Goal: Task Accomplishment & Management: Complete application form

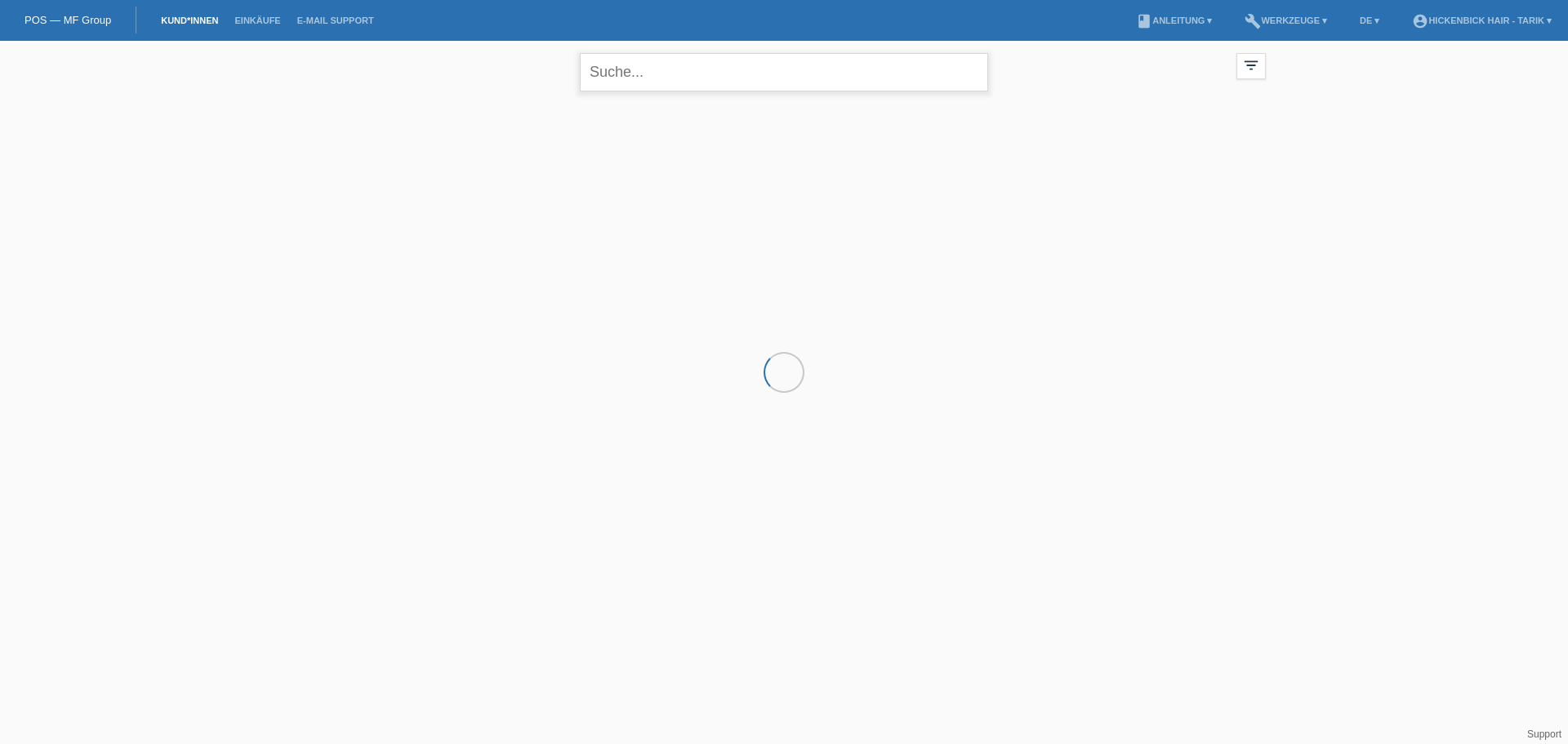
click at [660, 77] on input "text" at bounding box center [784, 72] width 409 height 39
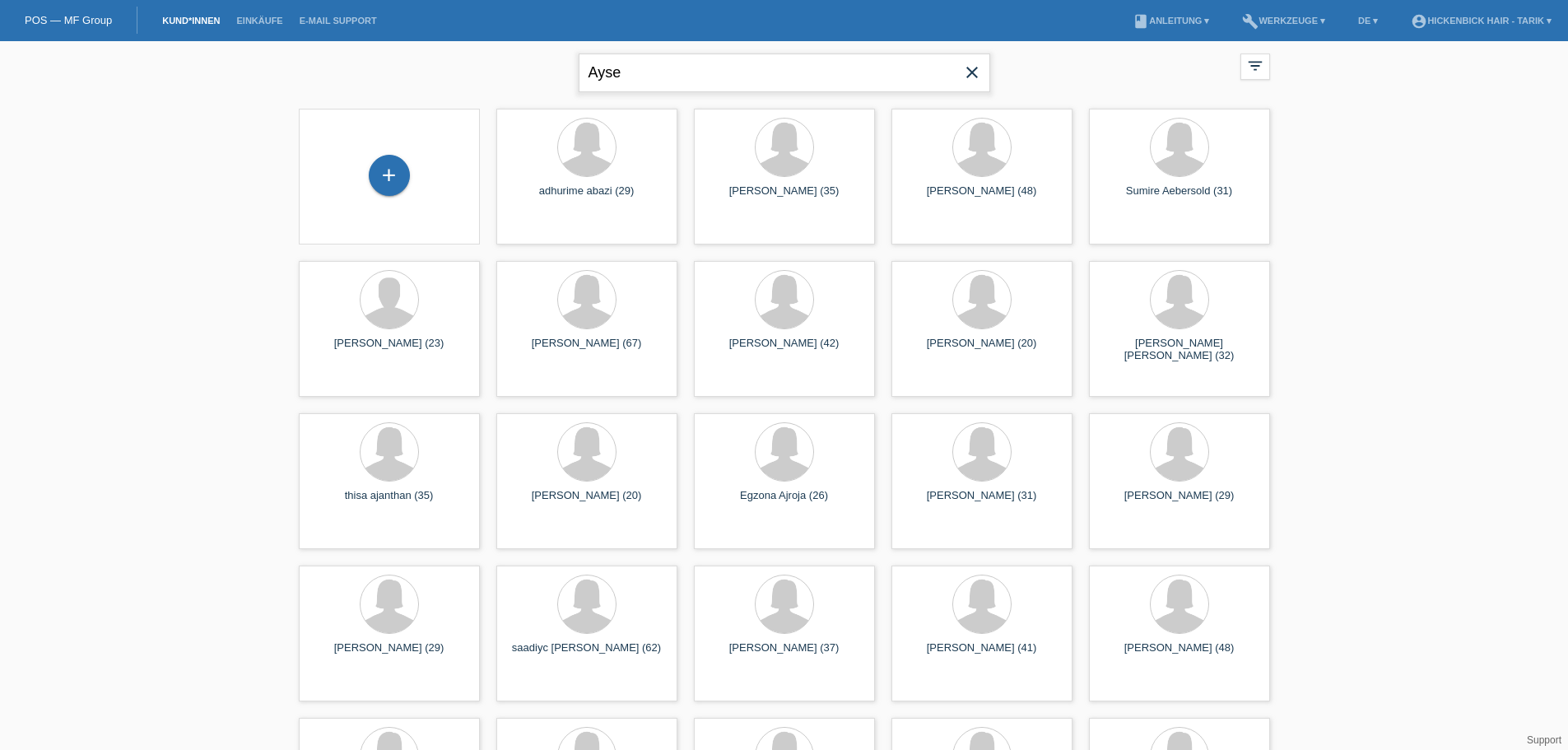
type input "Ayse"
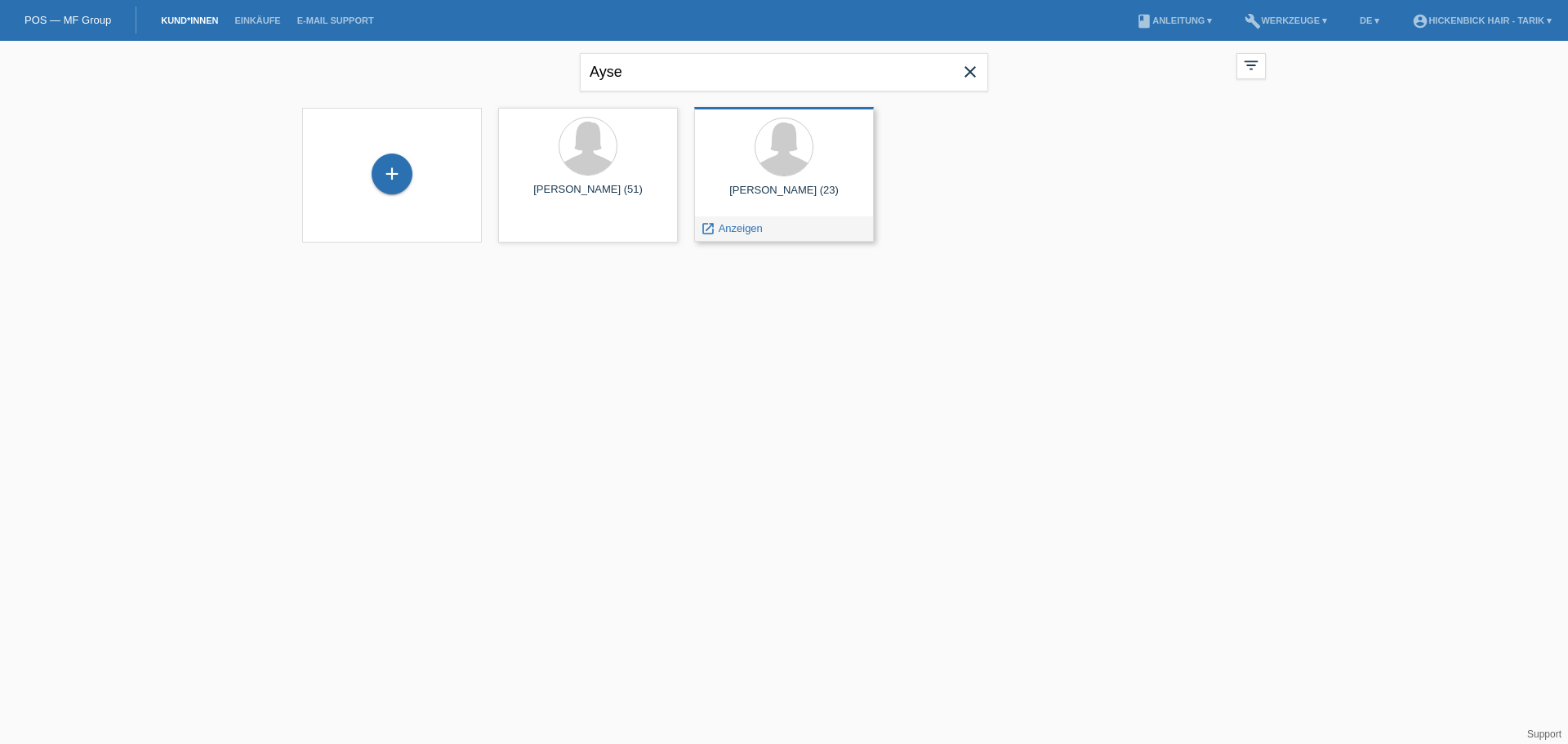
click at [804, 199] on div "ayse öztürkoglu (23)" at bounding box center [784, 197] width 153 height 26
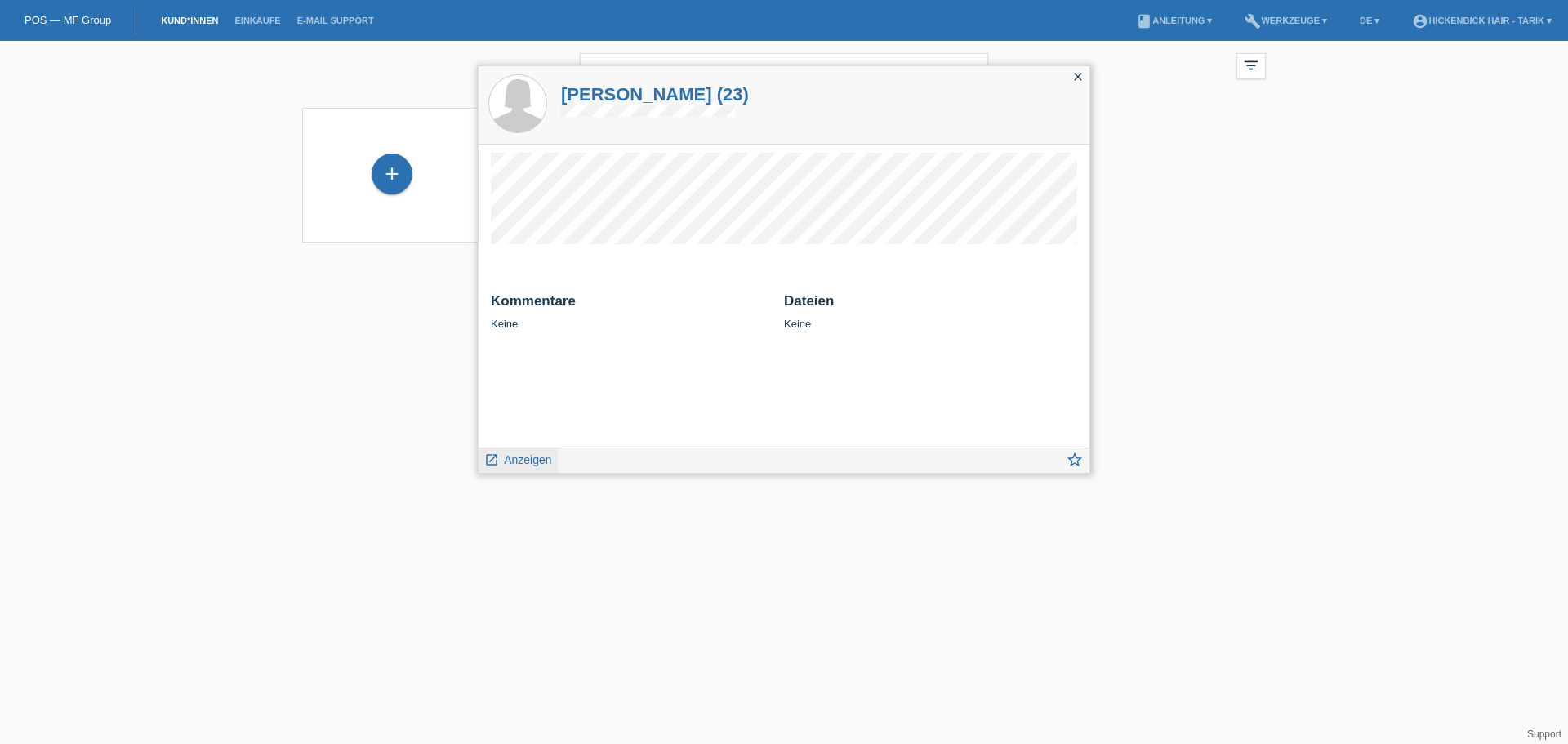
click at [545, 453] on span "Anzeigen" at bounding box center [528, 459] width 47 height 13
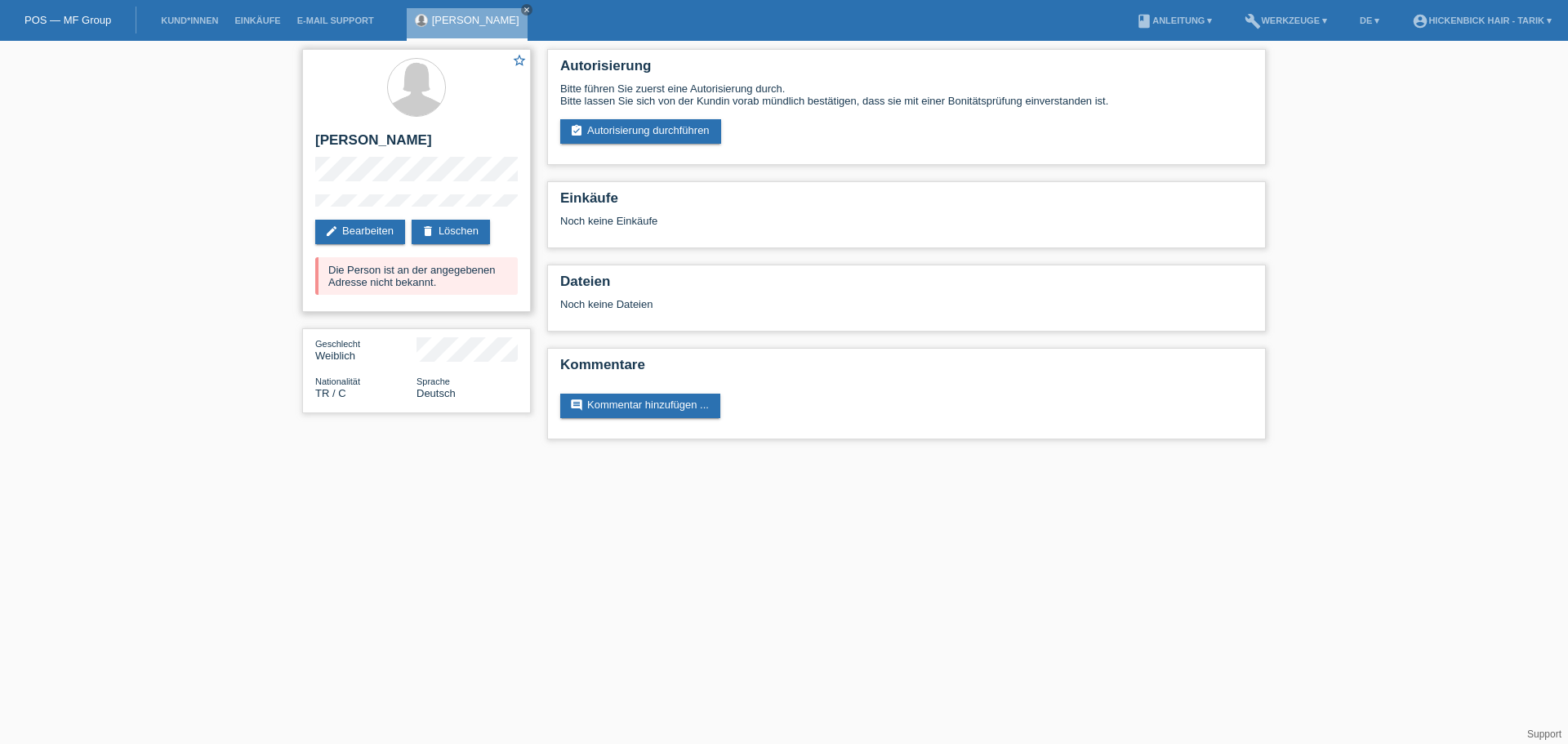
click at [367, 143] on h2 "[PERSON_NAME]" at bounding box center [416, 145] width 202 height 25
drag, startPoint x: 422, startPoint y: 138, endPoint x: 415, endPoint y: 144, distance: 9.2
click at [415, 144] on h2 "[PERSON_NAME]" at bounding box center [416, 145] width 202 height 25
click at [437, 143] on h2 "[PERSON_NAME]" at bounding box center [416, 145] width 202 height 25
click at [387, 228] on link "edit Bearbeiten" at bounding box center [359, 232] width 90 height 25
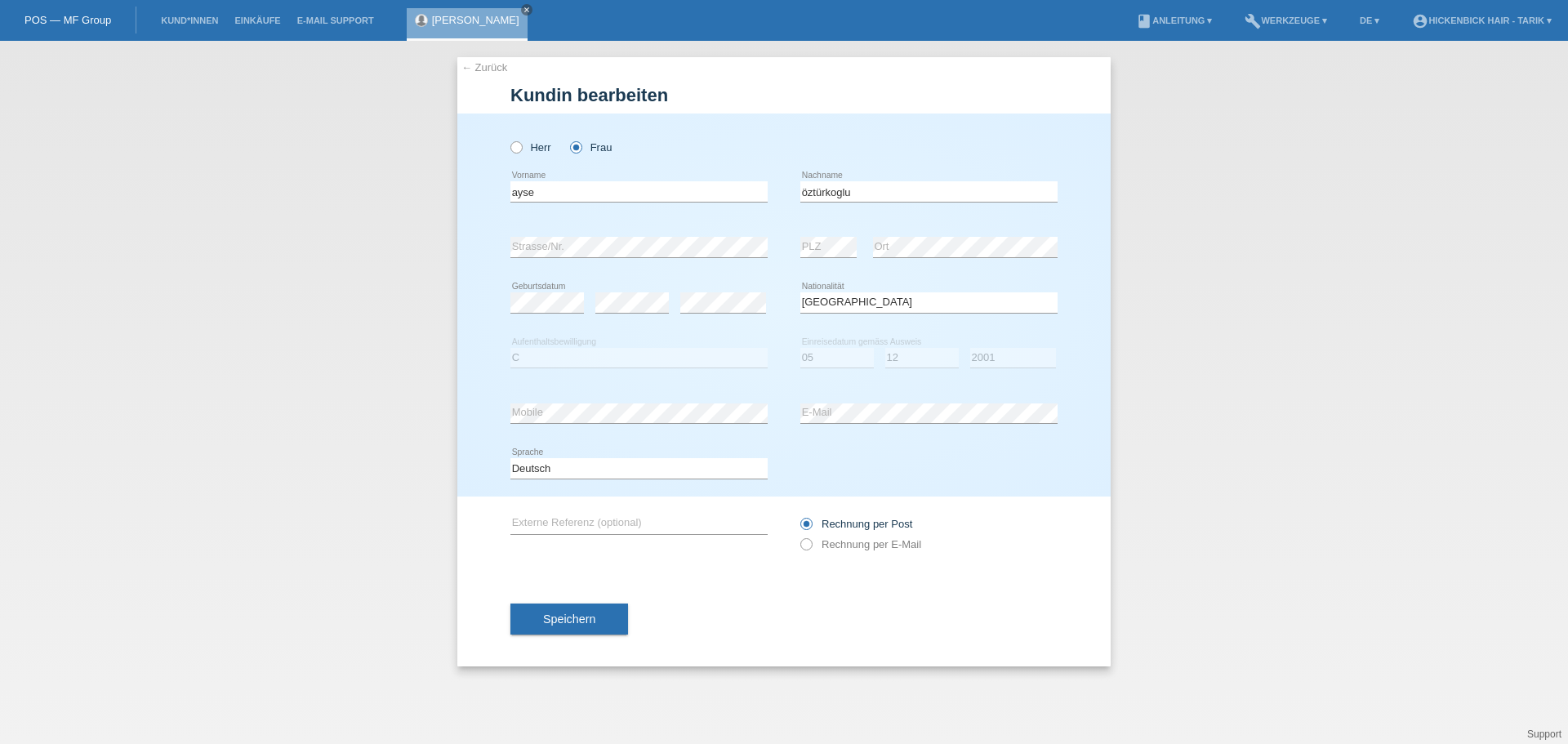
select select "TR"
select select "C"
select select "05"
select select "12"
select select "2001"
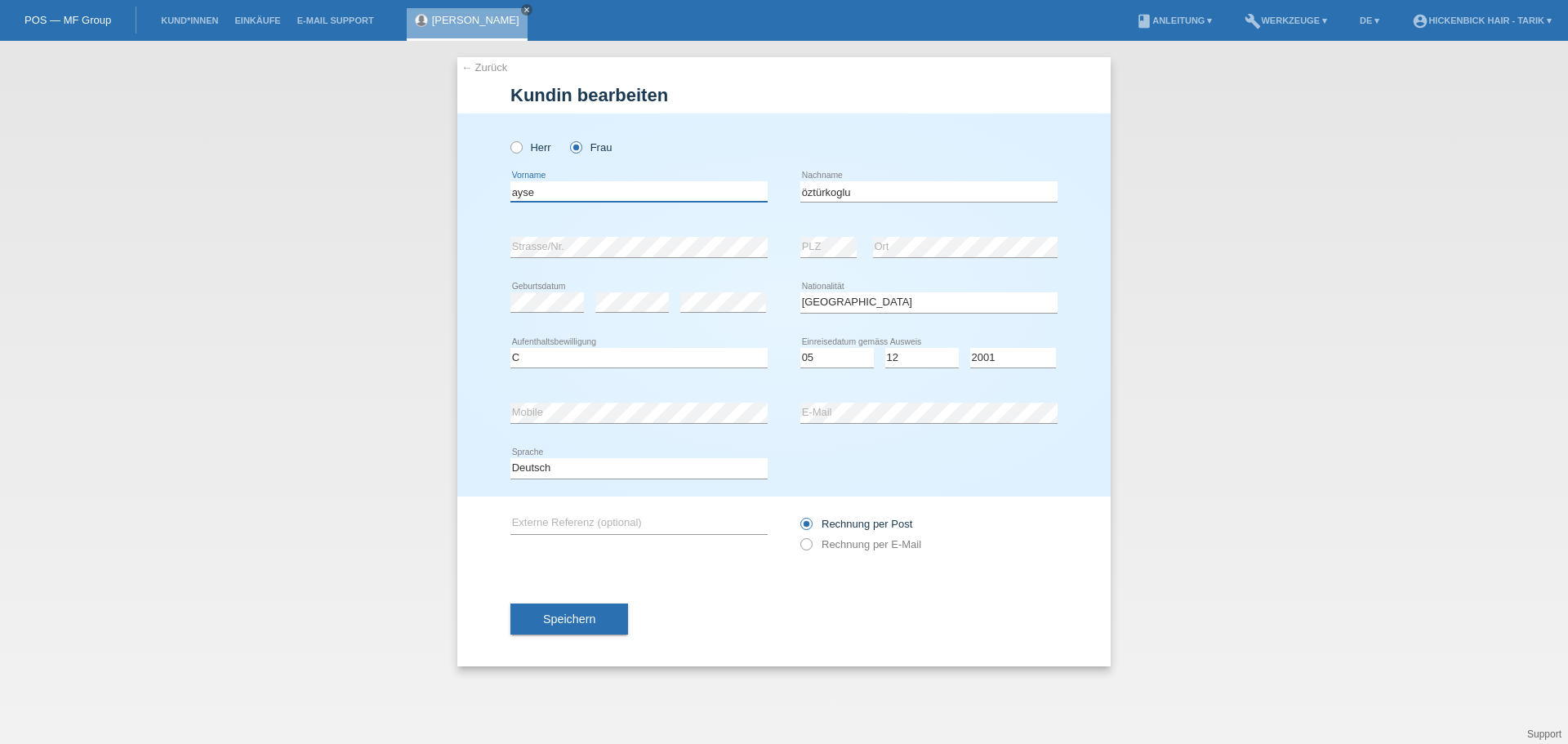
drag, startPoint x: 519, startPoint y: 195, endPoint x: 505, endPoint y: 195, distance: 14.0
click at [505, 195] on div "Herr Frau ayse error Vorname" at bounding box center [784, 304] width 653 height 383
type input "Ayse"
drag, startPoint x: 810, startPoint y: 191, endPoint x: 790, endPoint y: 193, distance: 20.1
click at [790, 193] on div "Ayse error Vorname öztürkoglu error Nachname" at bounding box center [784, 192] width 548 height 56
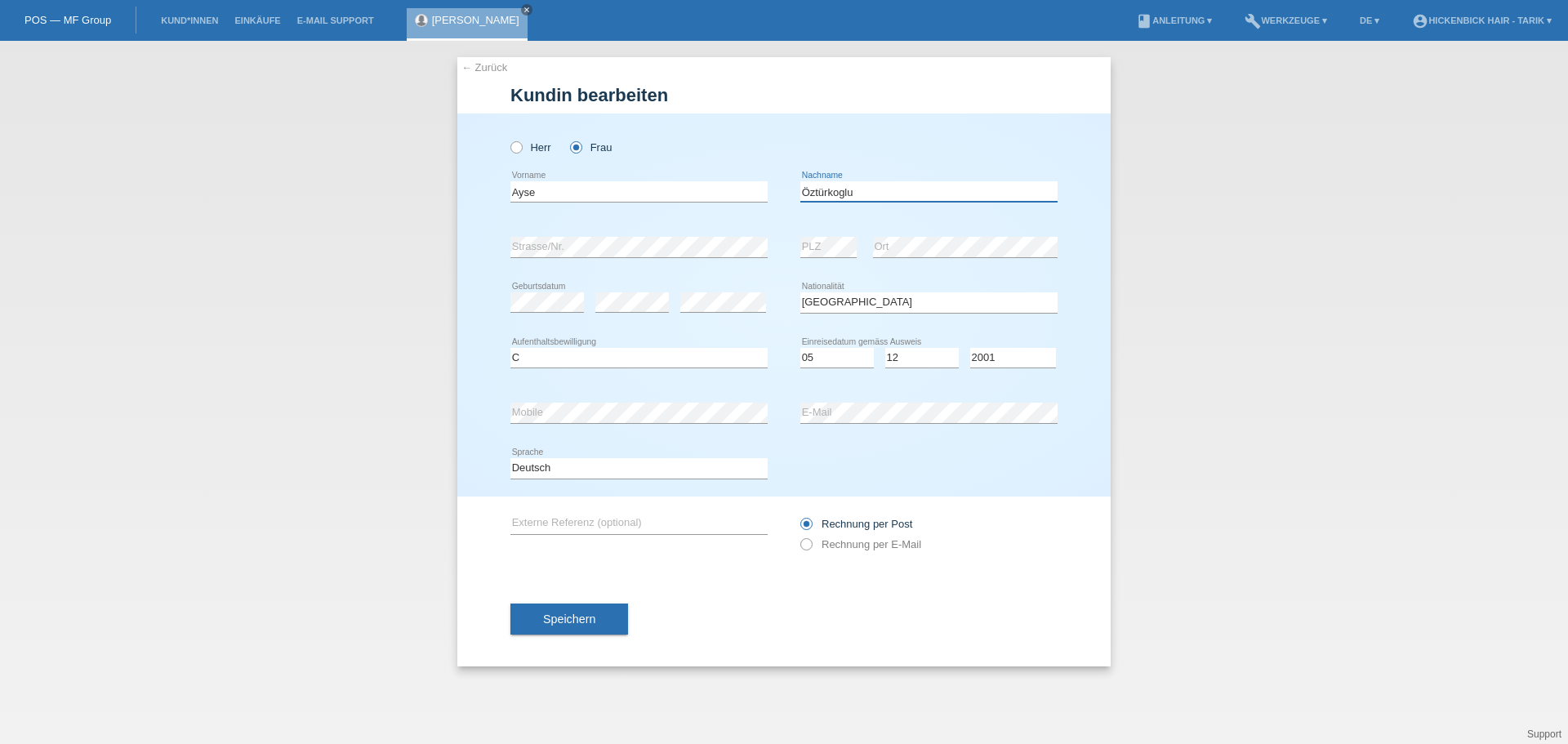
type input "Öztürkoglu"
click at [494, 254] on div "Herr Frau Ayse error Vorname" at bounding box center [784, 304] width 653 height 383
click at [499, 250] on div "Herr Frau Ayse error Vorname" at bounding box center [784, 304] width 653 height 383
click at [590, 622] on span "Speichern" at bounding box center [568, 619] width 52 height 13
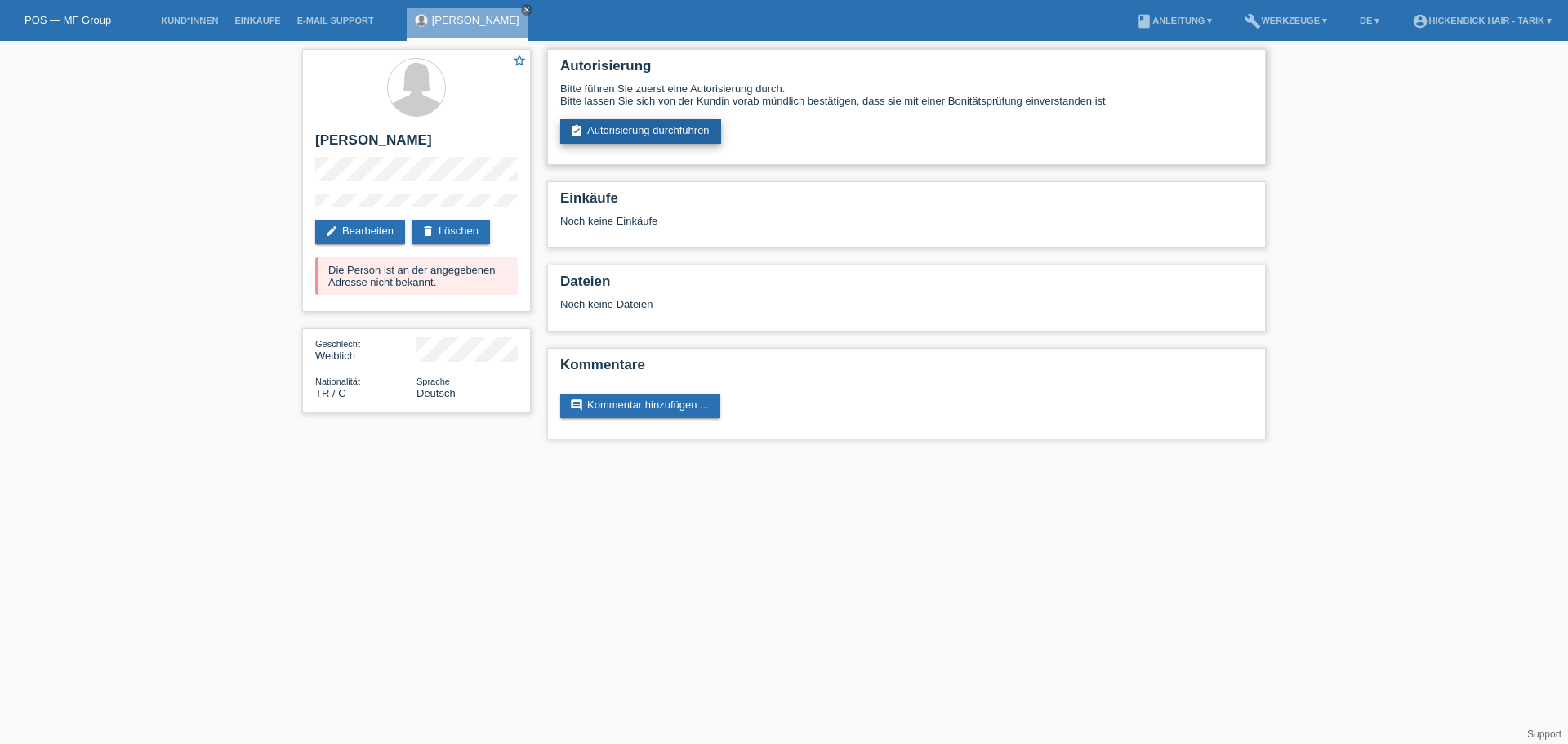
click at [692, 141] on link "assignment_turned_in Autorisierung durchführen" at bounding box center [641, 131] width 161 height 25
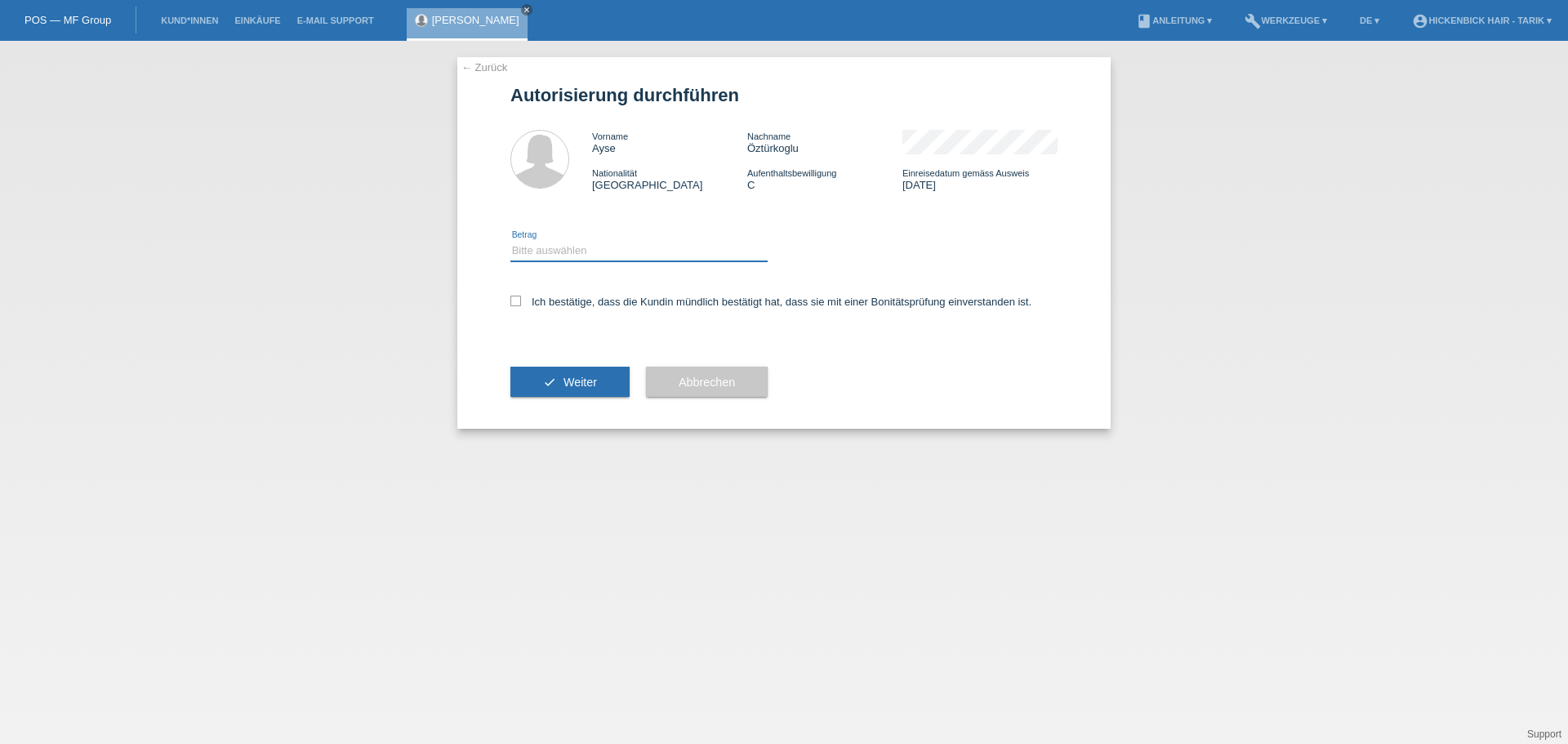
click at [560, 251] on select "Bitte auswählen CHF 1.00 - CHF 499.00 CHF 500.00 - CHF 1'999.00 CHF 2'000.00 - …" at bounding box center [639, 251] width 257 height 20
select select "3"
click at [511, 241] on select "Bitte auswählen CHF 1.00 - CHF 499.00 CHF 500.00 - CHF 1'999.00 CHF 2'000.00 - …" at bounding box center [639, 251] width 257 height 20
click at [549, 299] on label "Ich bestätige, dass die Kundin mündlich bestätigt hat, dass sie mit einer Bonit…" at bounding box center [771, 302] width 521 height 12
click at [521, 299] on input "Ich bestätige, dass die Kundin mündlich bestätigt hat, dass sie mit einer Bonit…" at bounding box center [515, 301] width 10 height 10
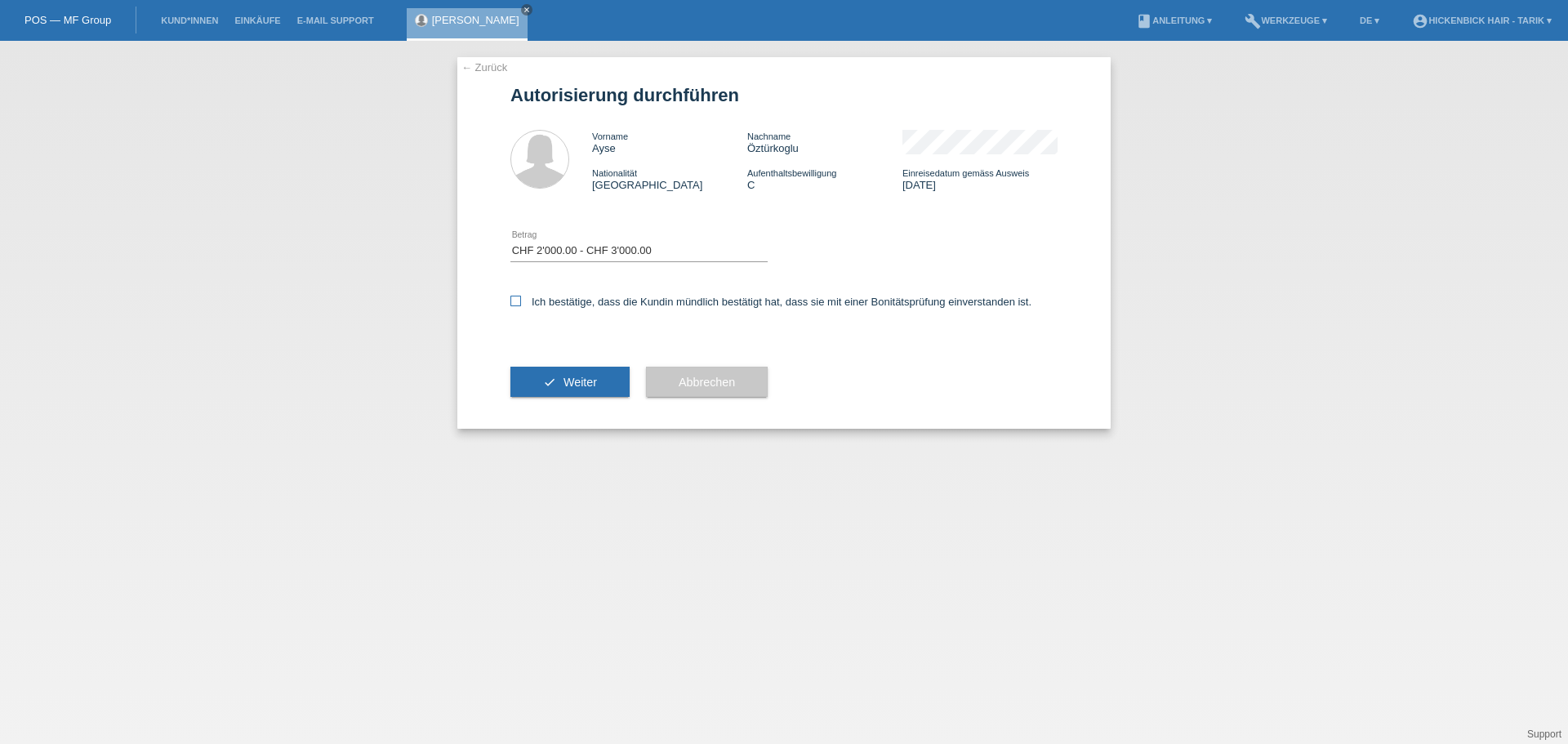
checkbox input "true"
click at [597, 387] on button "check Weiter" at bounding box center [570, 382] width 119 height 31
